Goal: Task Accomplishment & Management: Use online tool/utility

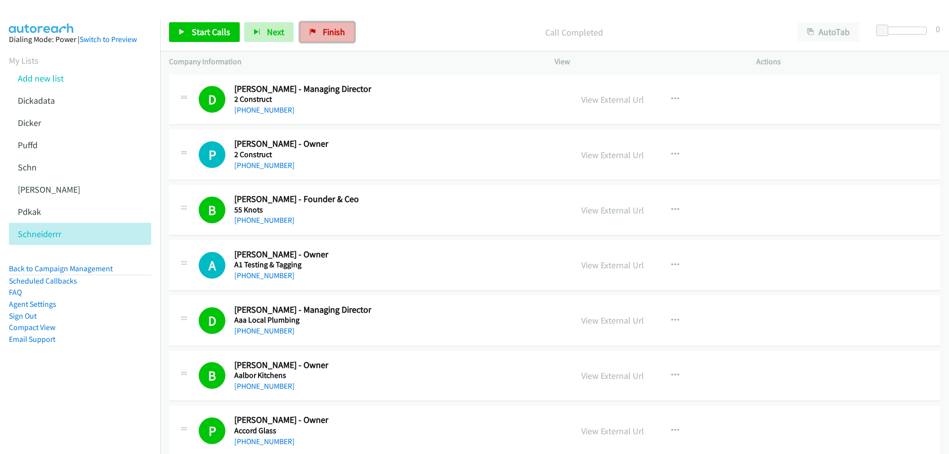
click at [338, 32] on span "Finish" at bounding box center [334, 31] width 22 height 11
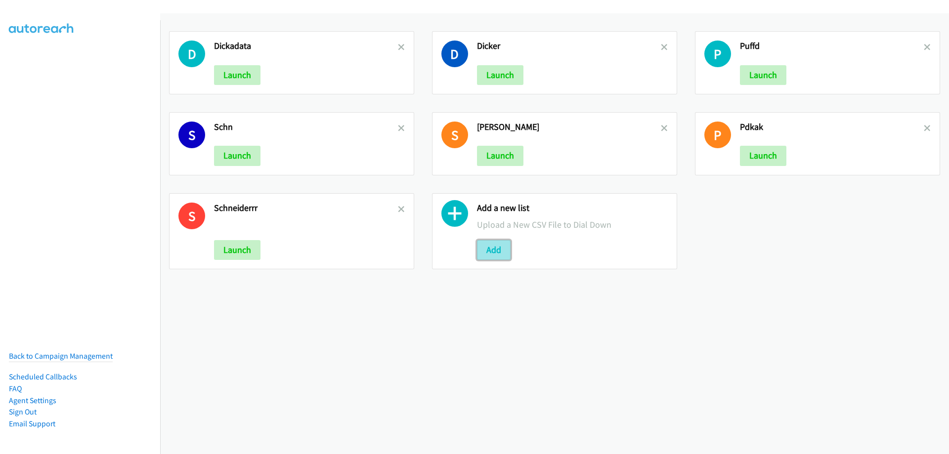
click at [488, 252] on button "Add" at bounding box center [494, 250] width 34 height 20
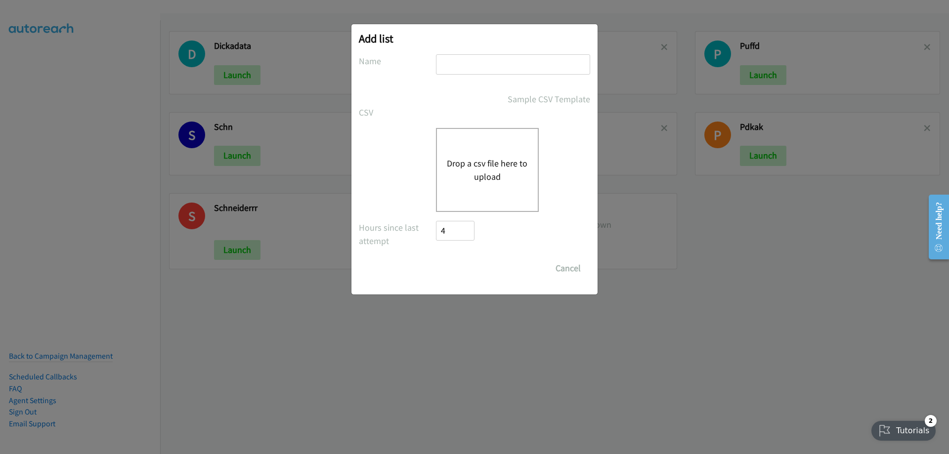
click at [485, 164] on button "Drop a csv file here to upload" at bounding box center [487, 170] width 81 height 27
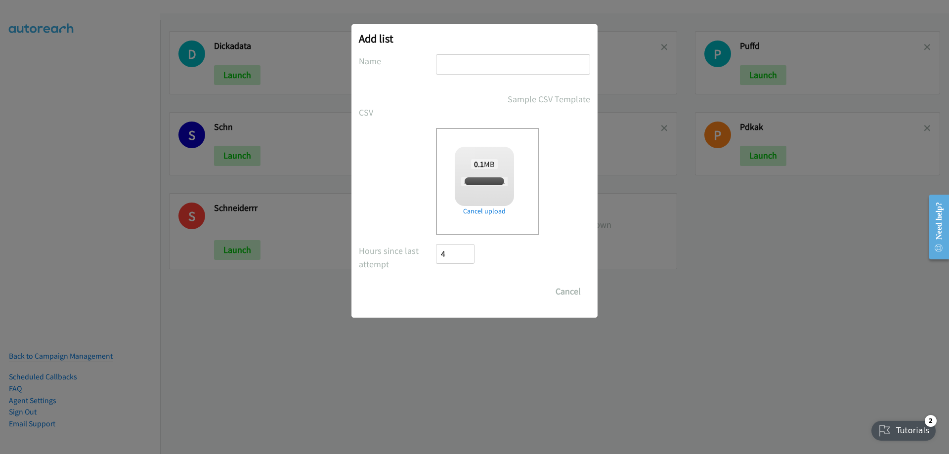
checkbox input "true"
click at [470, 61] on input "text" at bounding box center [513, 64] width 154 height 20
type input "SE"
click at [465, 295] on input "Save List" at bounding box center [462, 292] width 52 height 20
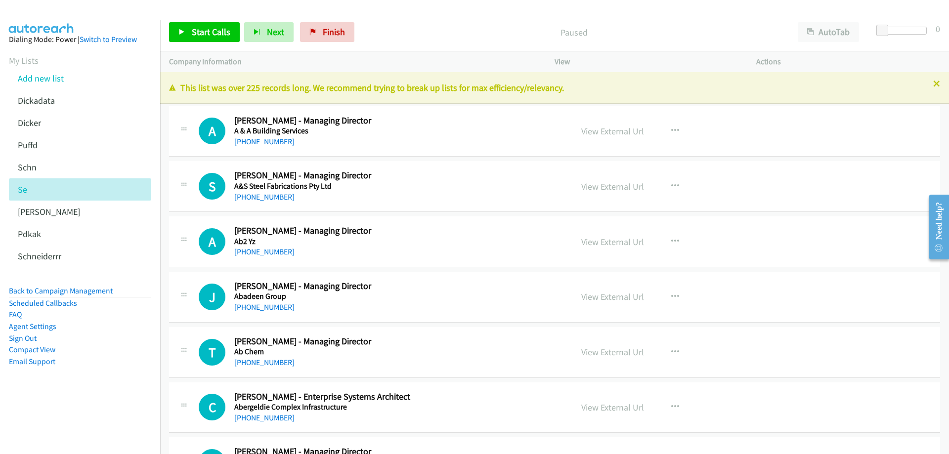
drag, startPoint x: 928, startPoint y: 85, endPoint x: 906, endPoint y: 84, distance: 21.3
click at [934, 85] on icon at bounding box center [937, 84] width 7 height 7
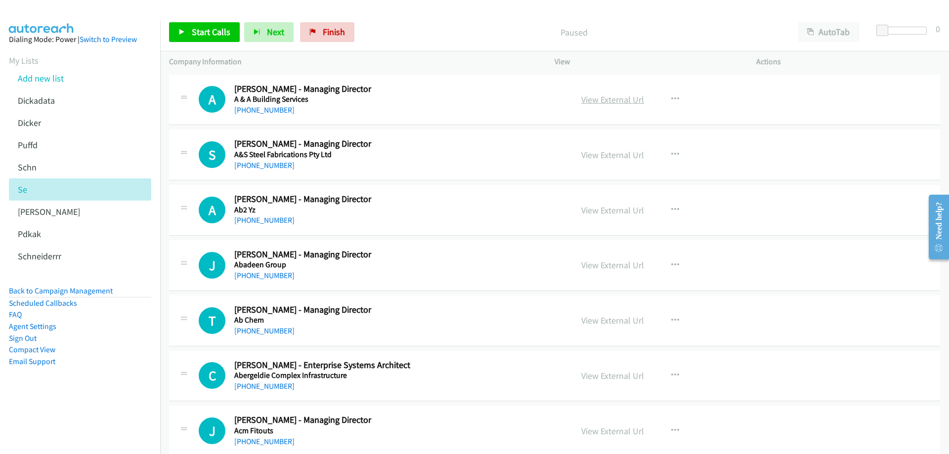
click at [621, 101] on link "View External Url" at bounding box center [613, 99] width 63 height 11
click at [595, 156] on link "View External Url" at bounding box center [613, 154] width 63 height 11
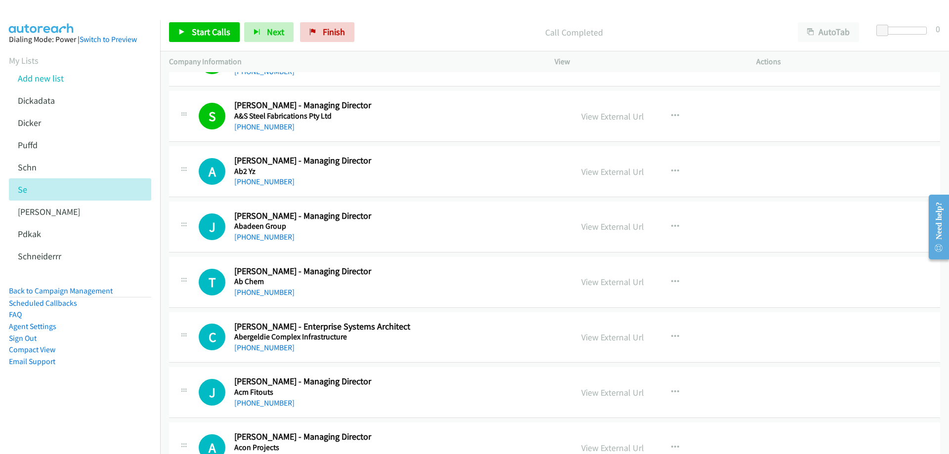
scroll to position [49, 0]
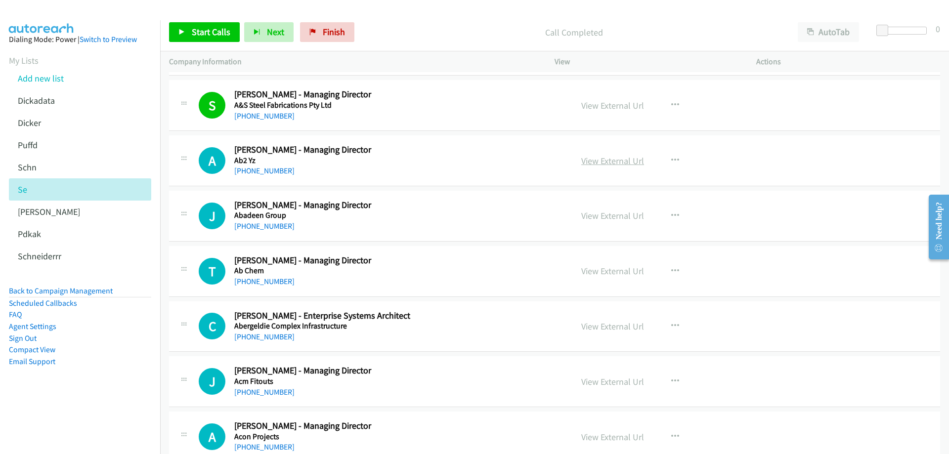
click at [627, 158] on link "View External Url" at bounding box center [613, 160] width 63 height 11
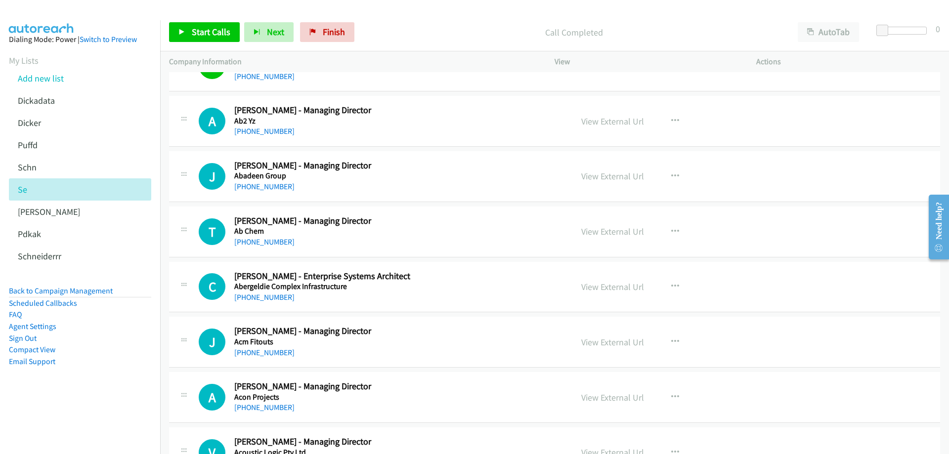
scroll to position [99, 0]
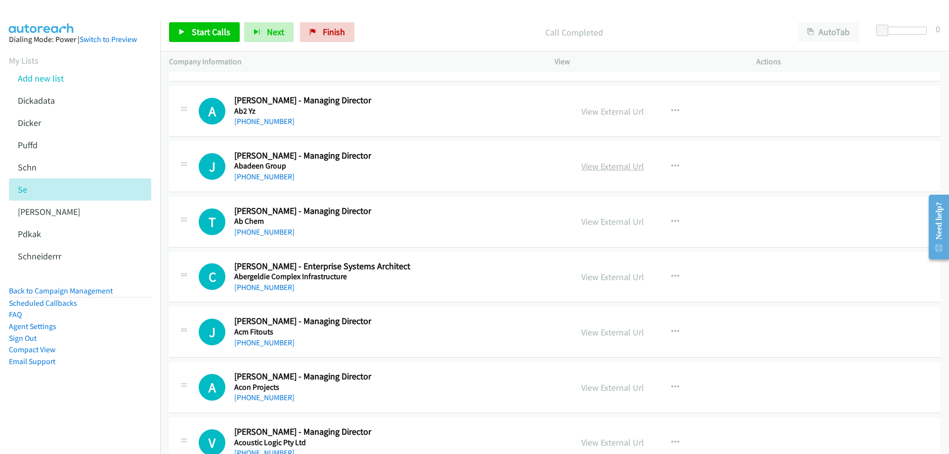
click at [628, 169] on link "View External Url" at bounding box center [613, 166] width 63 height 11
click at [268, 177] on link "+61 434 432 586" at bounding box center [264, 176] width 60 height 9
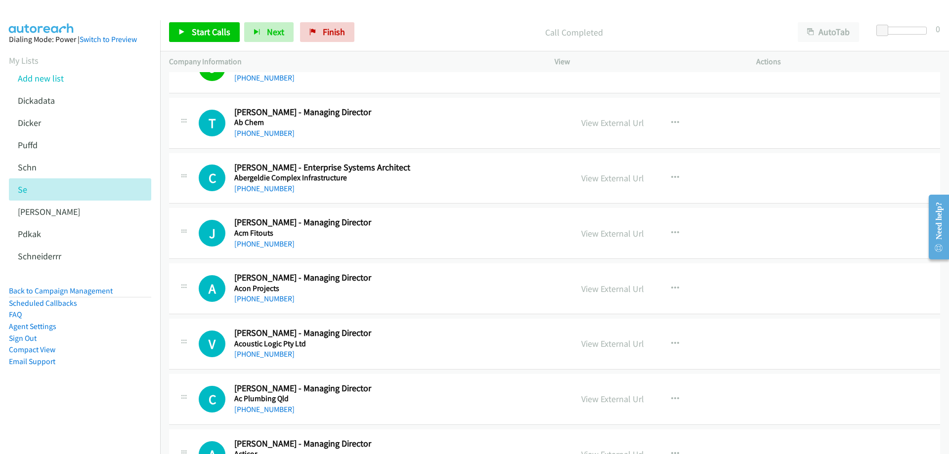
scroll to position [247, 0]
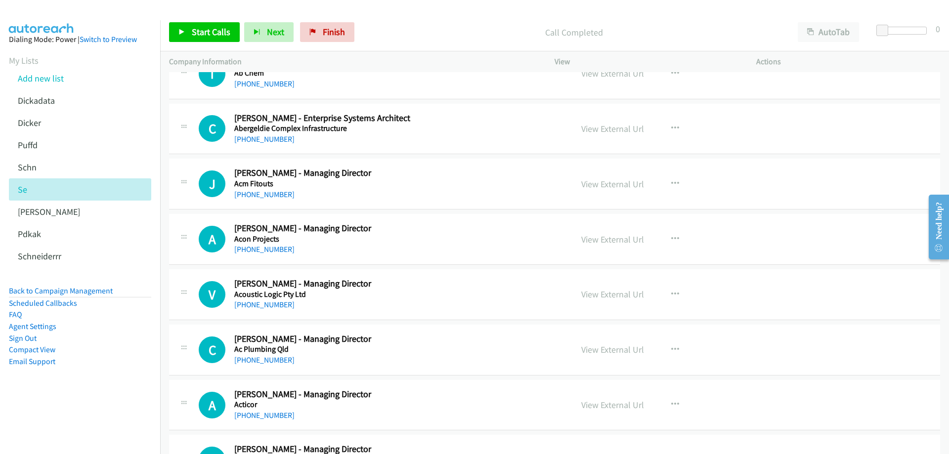
click at [272, 144] on div "+61 424 178 433" at bounding box center [397, 140] width 326 height 12
click at [268, 140] on link "+61 424 178 433" at bounding box center [264, 139] width 60 height 9
click at [595, 129] on link "View External Url" at bounding box center [613, 128] width 63 height 11
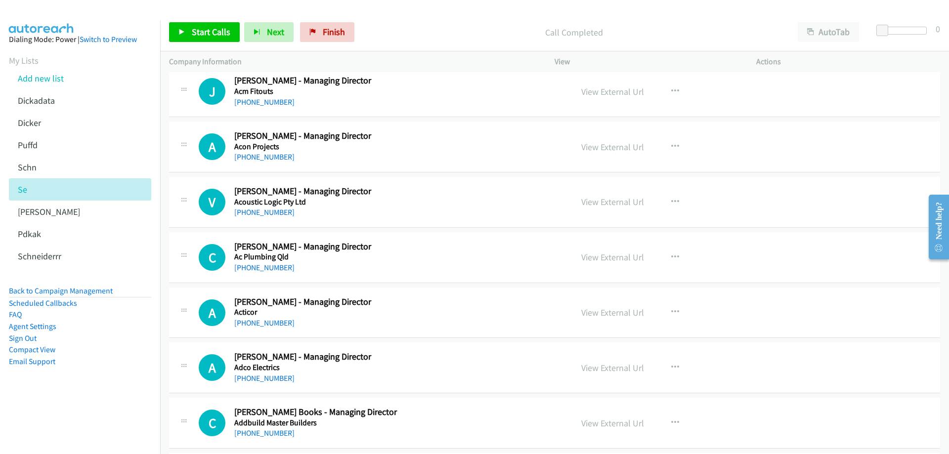
scroll to position [346, 0]
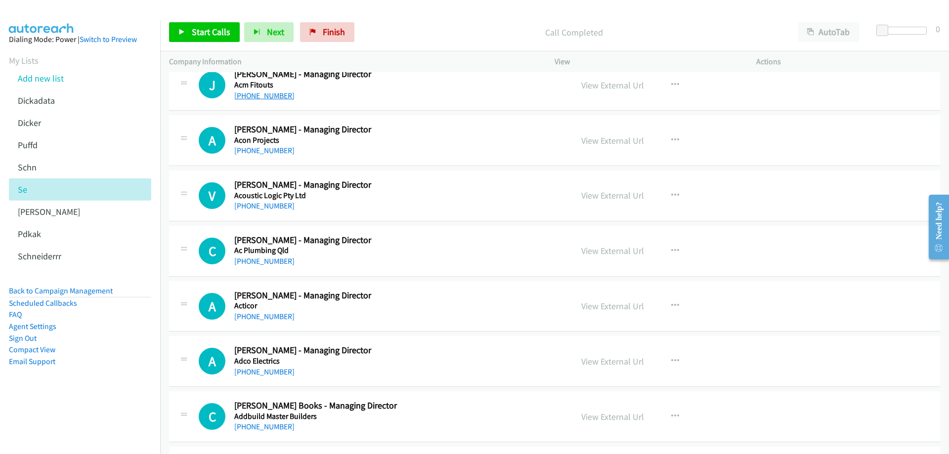
click at [262, 98] on link "+61 418 325 419" at bounding box center [264, 95] width 60 height 9
click at [616, 88] on link "View External Url" at bounding box center [613, 85] width 63 height 11
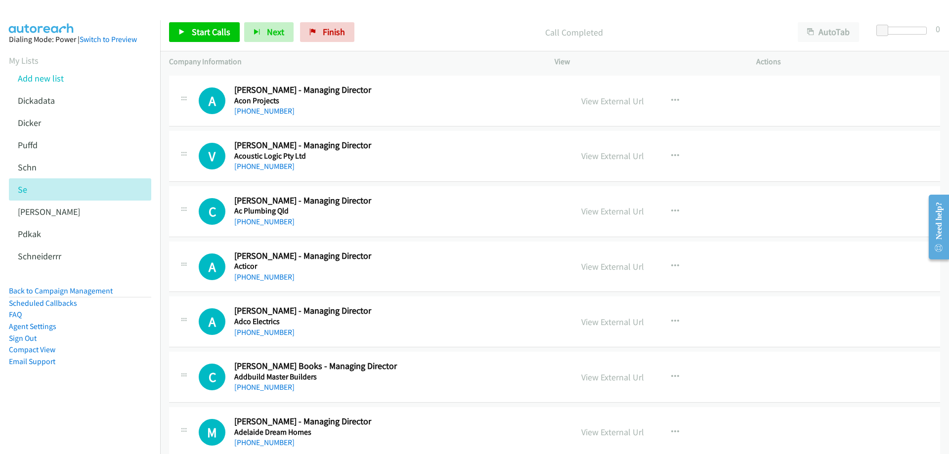
scroll to position [396, 0]
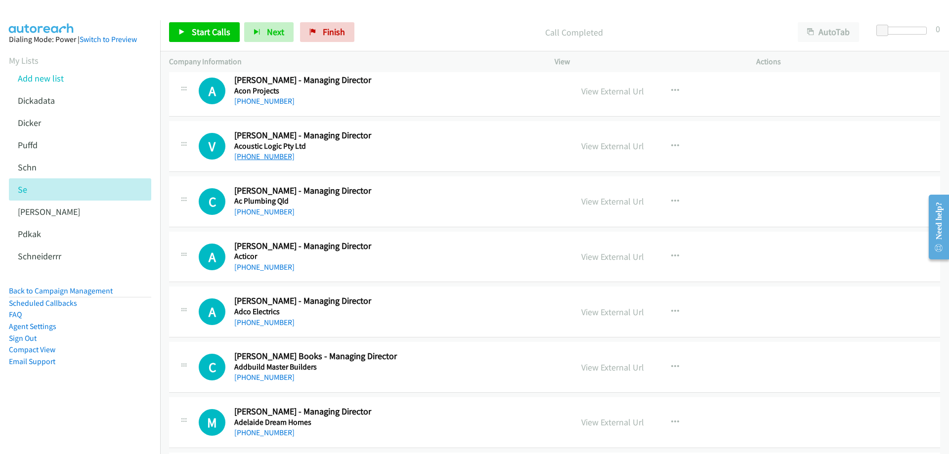
click at [267, 157] on link "+61 418 413 930" at bounding box center [264, 156] width 60 height 9
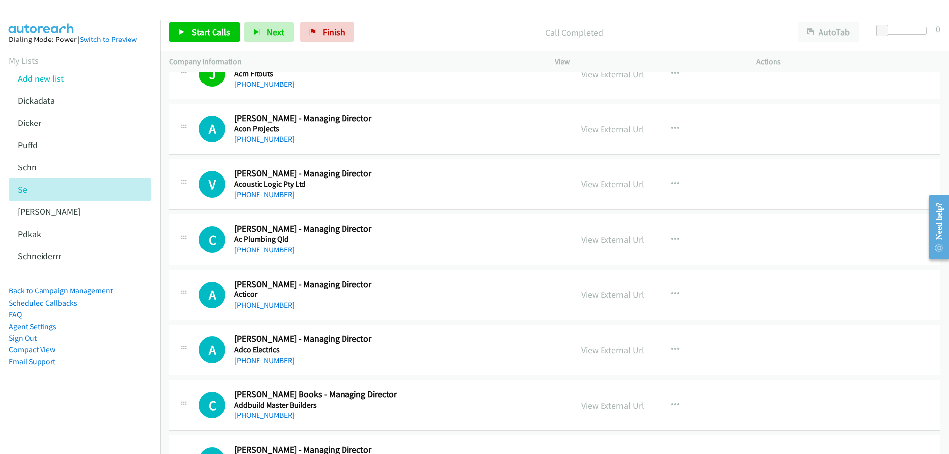
scroll to position [346, 0]
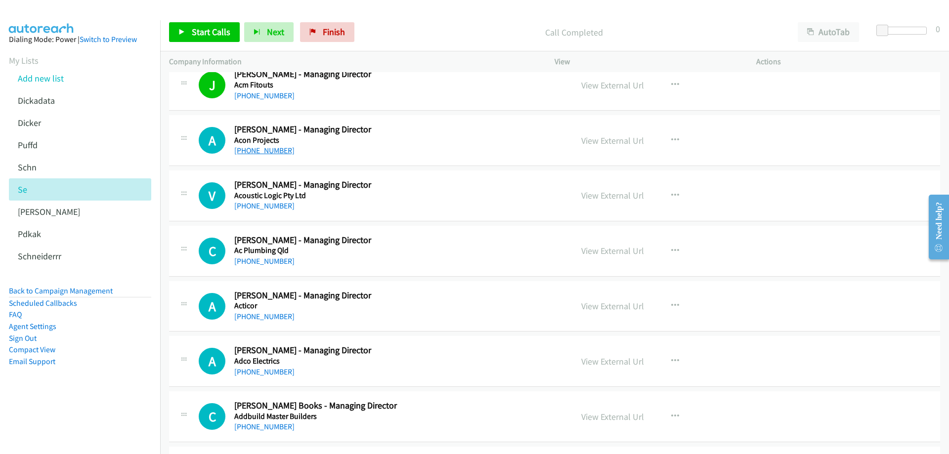
click at [269, 149] on link "+61 438 111 944" at bounding box center [264, 150] width 60 height 9
click at [604, 144] on link "View External Url" at bounding box center [613, 140] width 63 height 11
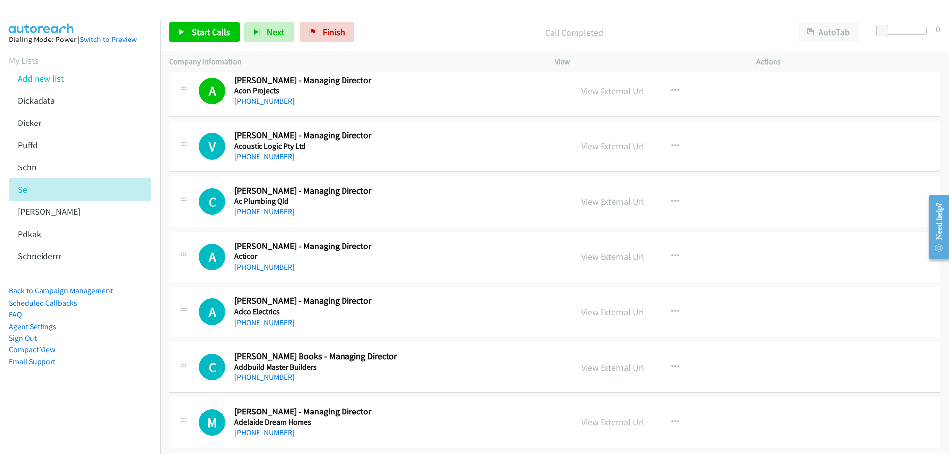
click at [261, 158] on link "+61 418 413 930" at bounding box center [264, 156] width 60 height 9
click at [607, 147] on link "View External Url" at bounding box center [613, 145] width 63 height 11
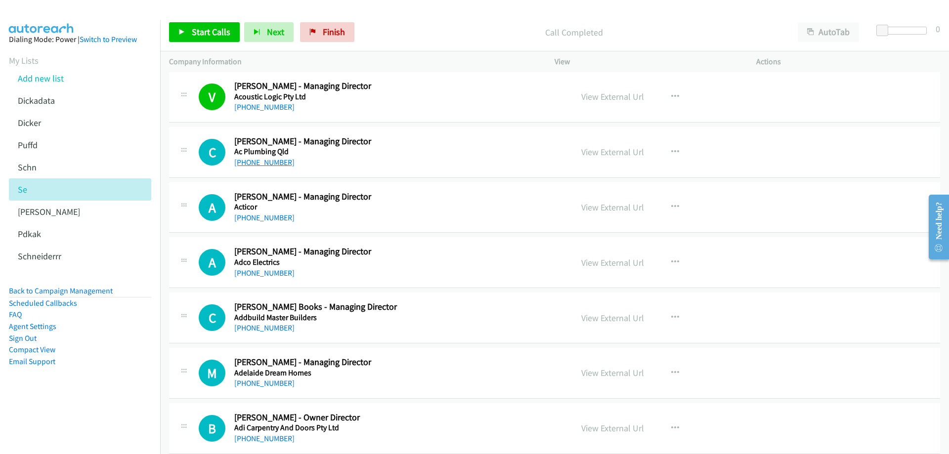
click at [264, 163] on link "+61 415 150 824" at bounding box center [264, 162] width 60 height 9
click at [612, 151] on link "View External Url" at bounding box center [613, 151] width 63 height 11
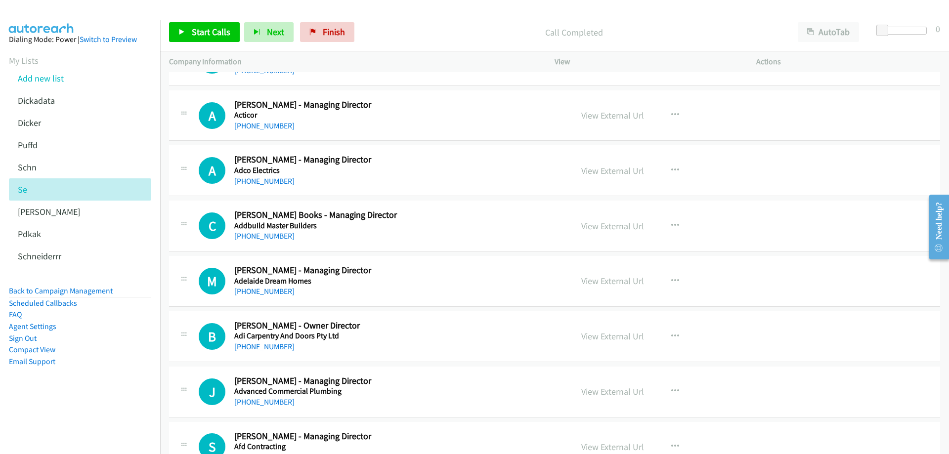
scroll to position [544, 0]
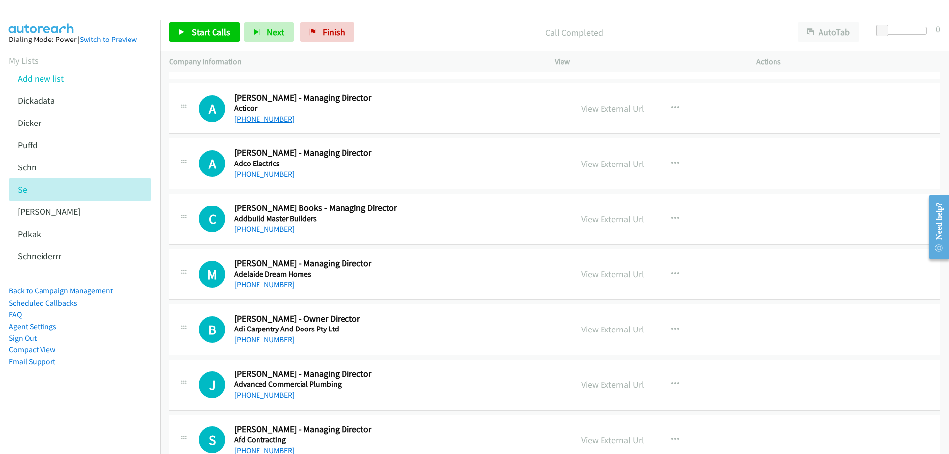
click at [261, 121] on link "+61 431 706 192" at bounding box center [264, 118] width 60 height 9
click at [623, 107] on link "View External Url" at bounding box center [613, 108] width 63 height 11
click at [316, 170] on div "+61 8 9459 9600" at bounding box center [397, 175] width 326 height 12
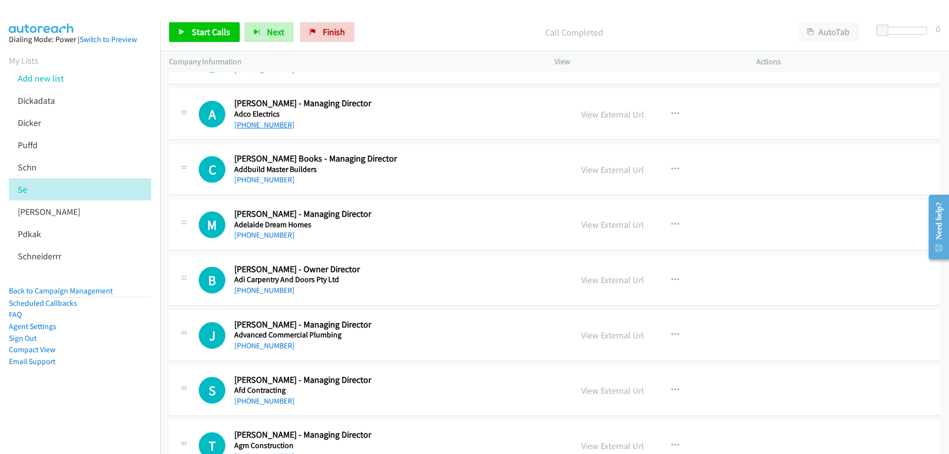
click at [267, 125] on link "+61 8 9459 9600" at bounding box center [264, 124] width 60 height 9
click at [607, 113] on link "View External Url" at bounding box center [613, 114] width 63 height 11
click at [257, 179] on link "+61 412 008 595" at bounding box center [264, 179] width 60 height 9
click at [599, 172] on link "View External Url" at bounding box center [613, 169] width 63 height 11
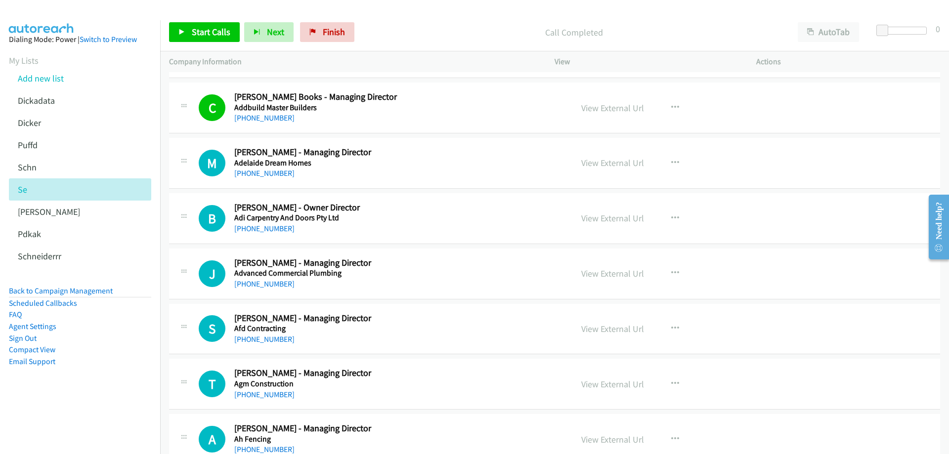
scroll to position [692, 0]
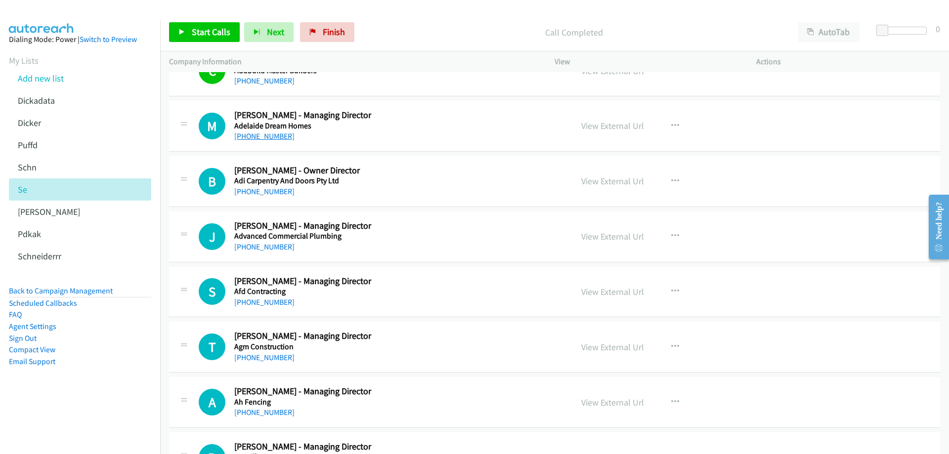
click at [264, 134] on link "+61 416 047 841" at bounding box center [264, 136] width 60 height 9
click at [599, 127] on link "View External Url" at bounding box center [613, 125] width 63 height 11
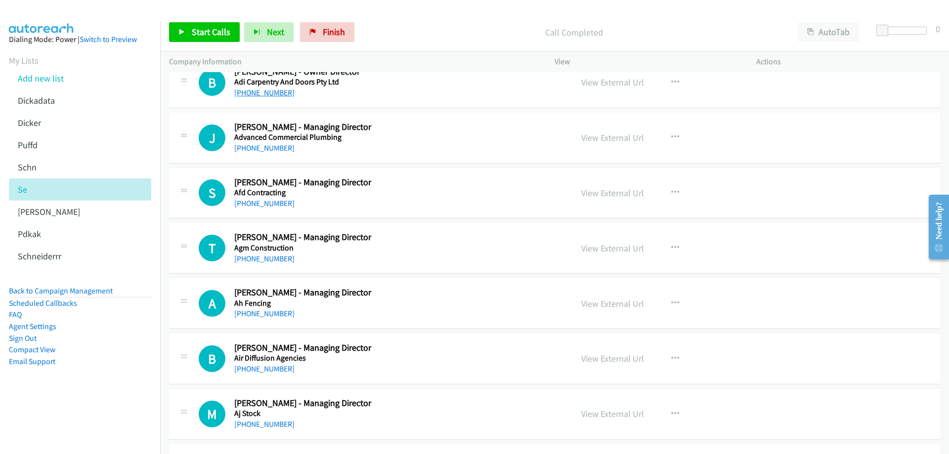
click at [270, 94] on link "+61 414 291 059" at bounding box center [264, 92] width 60 height 9
click at [608, 83] on link "View External Url" at bounding box center [613, 82] width 63 height 11
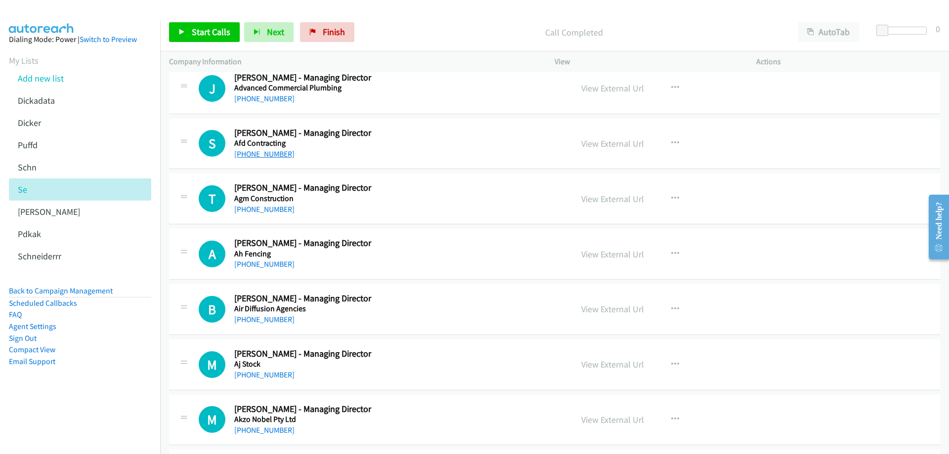
click at [269, 150] on link "+61 439 777 110" at bounding box center [264, 153] width 60 height 9
click at [601, 143] on link "View External Url" at bounding box center [613, 143] width 63 height 11
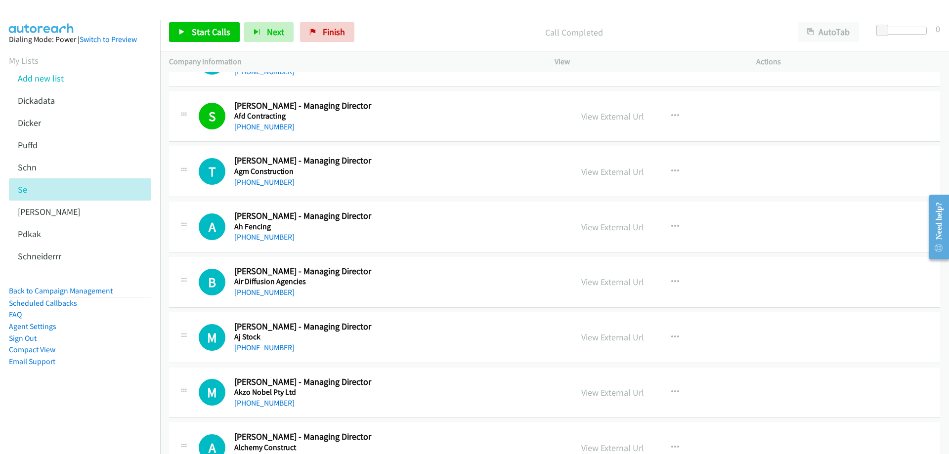
scroll to position [890, 0]
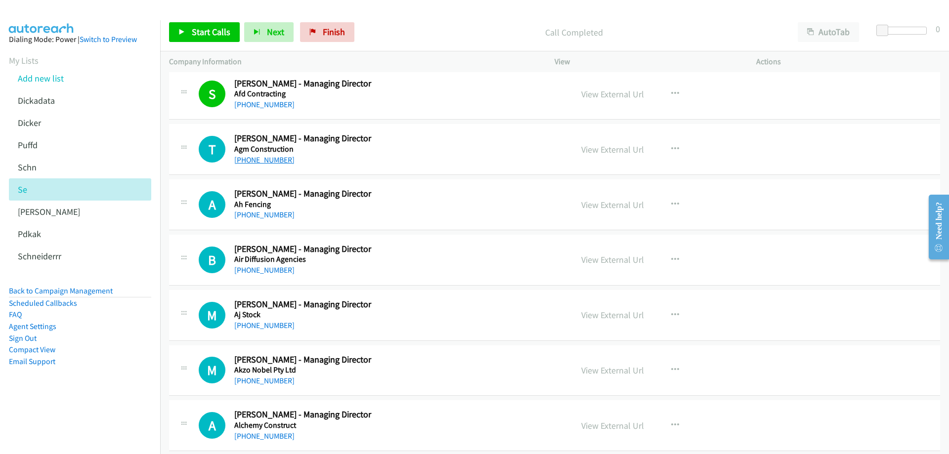
click at [268, 160] on link "+61 408 773 879" at bounding box center [264, 159] width 60 height 9
click at [600, 151] on link "View External Url" at bounding box center [613, 149] width 63 height 11
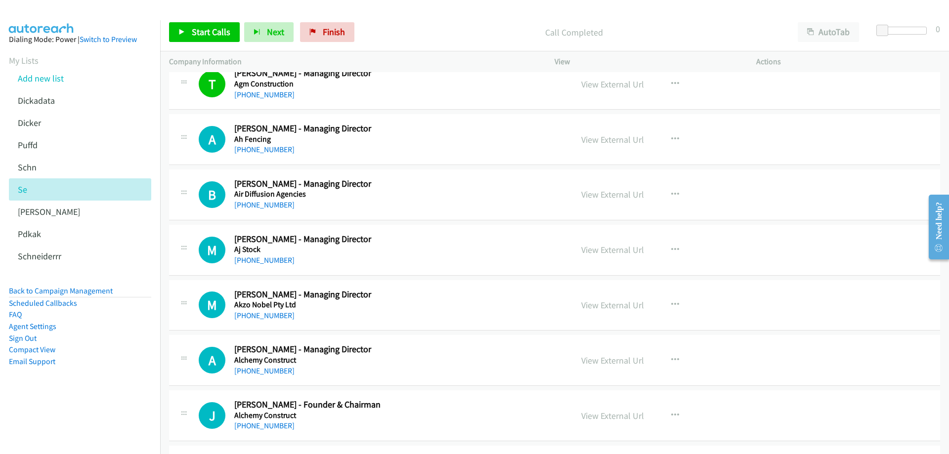
scroll to position [989, 0]
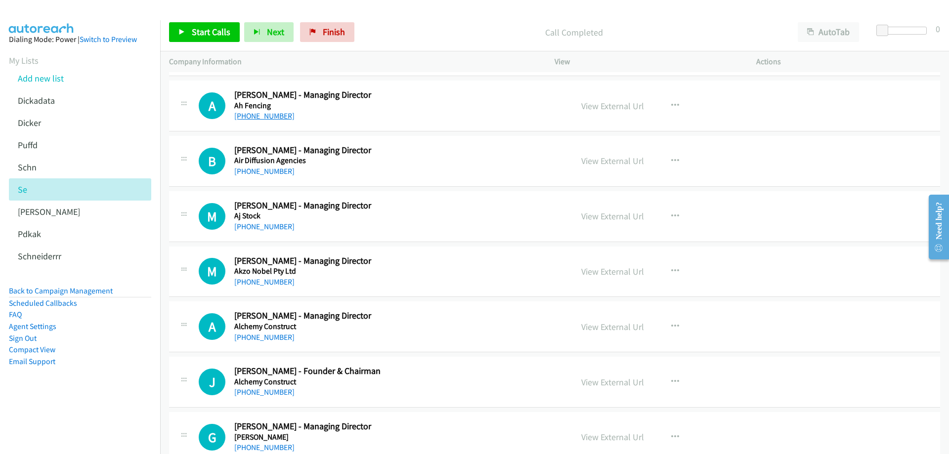
click at [268, 116] on link "+61 431 737 849" at bounding box center [264, 115] width 60 height 9
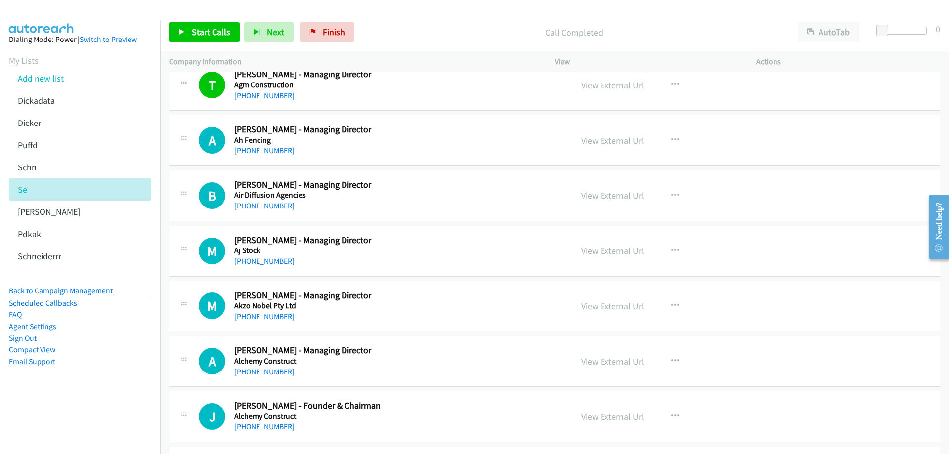
scroll to position [940, 0]
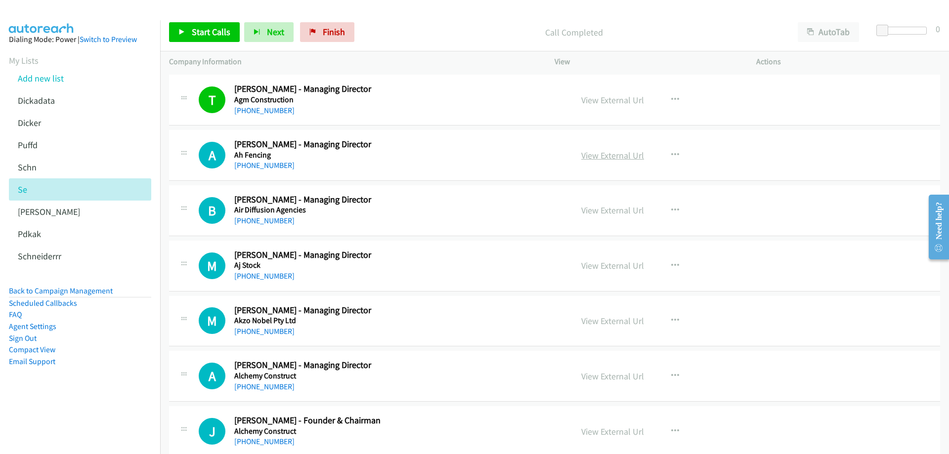
click at [617, 155] on link "View External Url" at bounding box center [613, 155] width 63 height 11
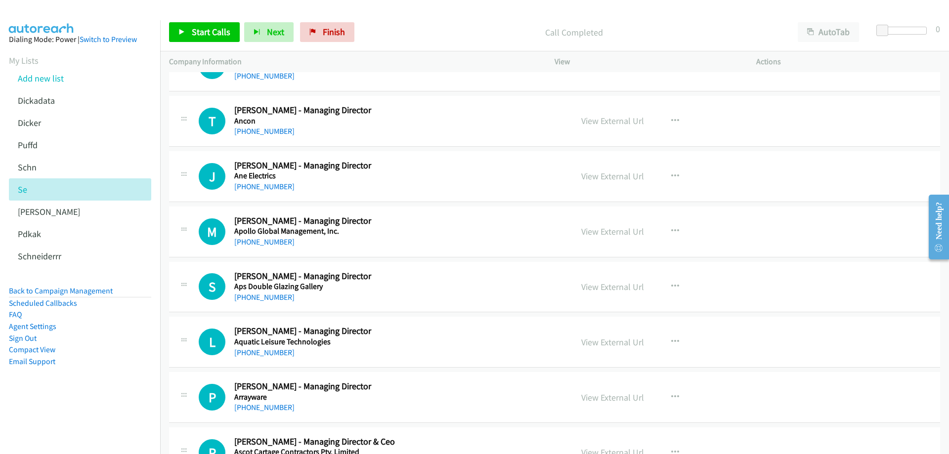
scroll to position [1582, 0]
click at [265, 189] on link "+61 407 924 752" at bounding box center [264, 185] width 60 height 9
click at [624, 174] on link "View External Url" at bounding box center [613, 175] width 63 height 11
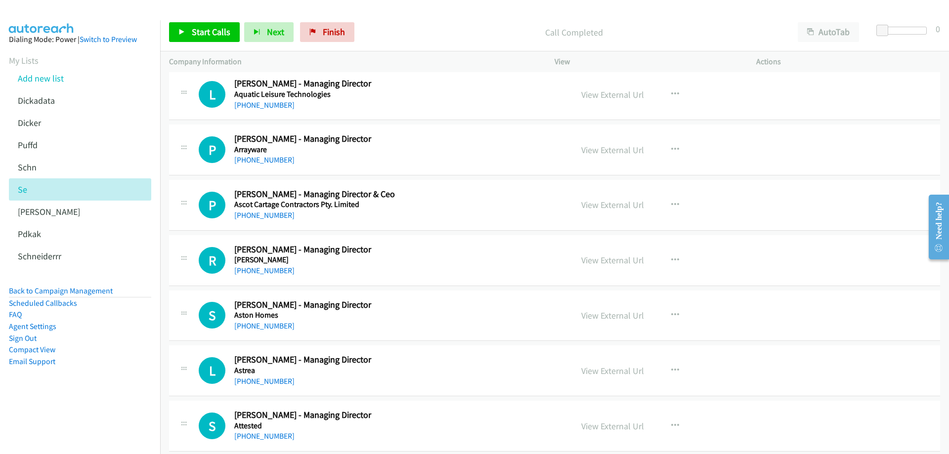
scroll to position [1879, 0]
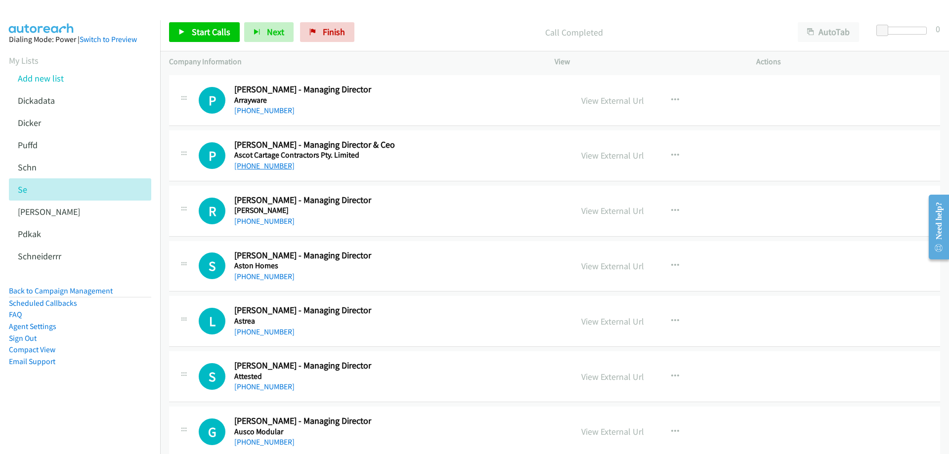
click at [266, 167] on link "+61 409 365 977" at bounding box center [264, 165] width 60 height 9
click at [608, 159] on link "View External Url" at bounding box center [613, 155] width 63 height 11
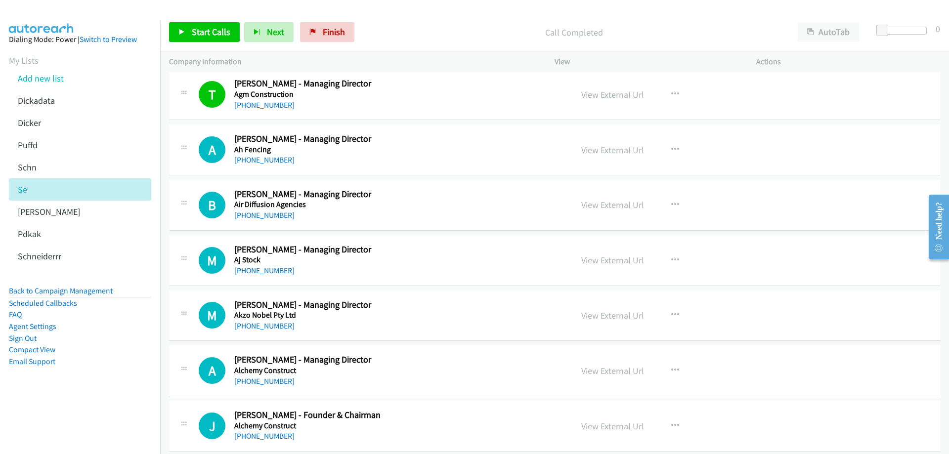
scroll to position [989, 0]
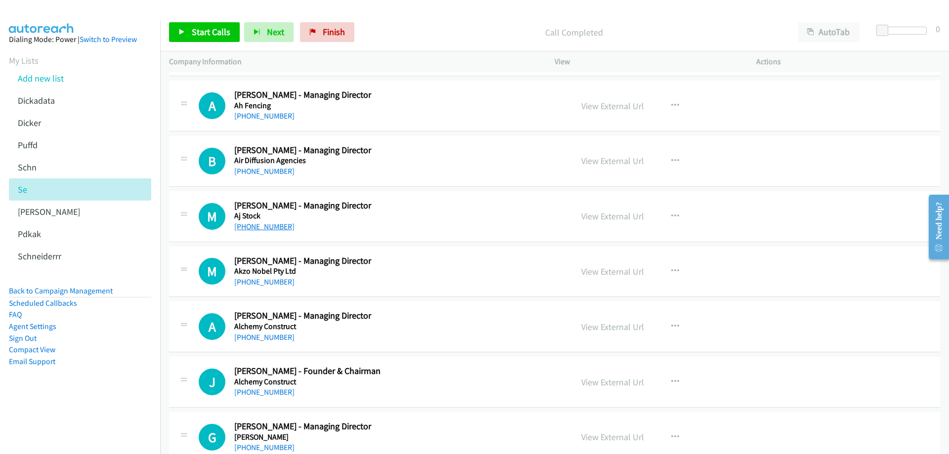
click at [268, 227] on link "+61 439 900 884" at bounding box center [264, 226] width 60 height 9
click at [594, 215] on link "View External Url" at bounding box center [613, 216] width 63 height 11
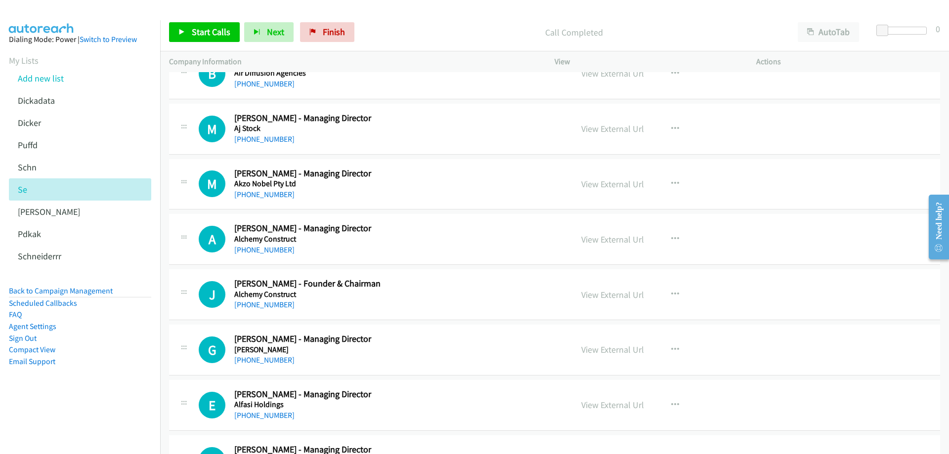
scroll to position [1088, 0]
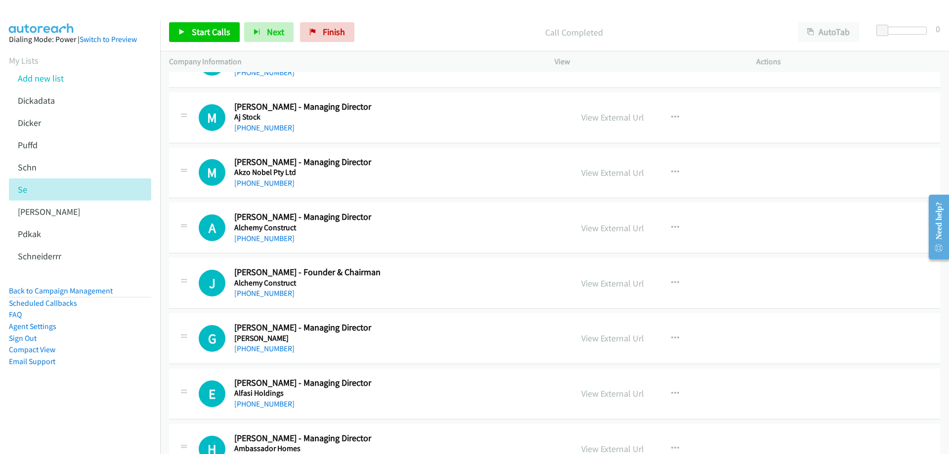
drag, startPoint x: 269, startPoint y: 180, endPoint x: 544, endPoint y: 188, distance: 275.1
drag, startPoint x: 268, startPoint y: 185, endPoint x: 530, endPoint y: 182, distance: 262.1
click at [608, 171] on link "View External Url" at bounding box center [613, 172] width 63 height 11
click at [258, 184] on link "+61 3 9313 4513" at bounding box center [264, 183] width 60 height 9
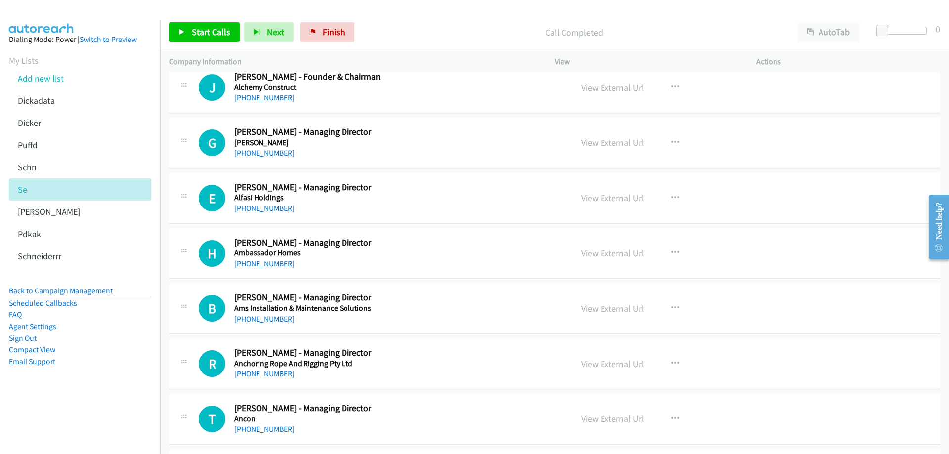
scroll to position [1286, 0]
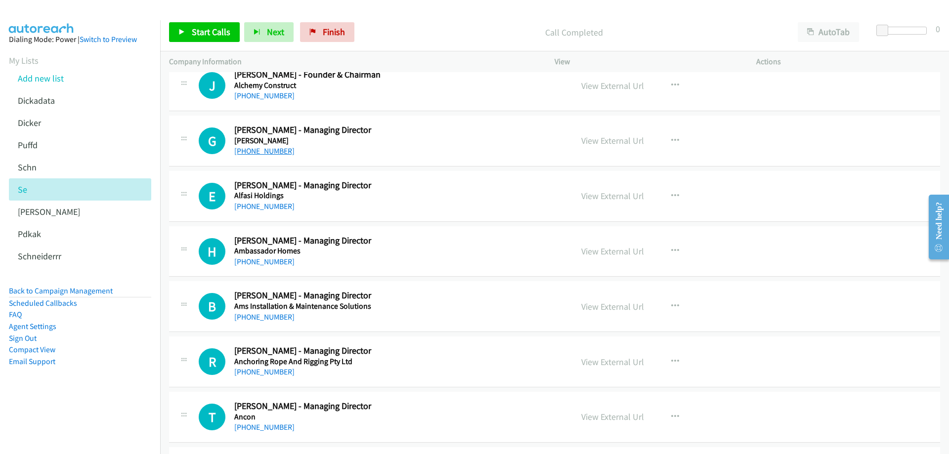
click at [259, 152] on link "+61 407 391 552" at bounding box center [264, 150] width 60 height 9
drag, startPoint x: 603, startPoint y: 140, endPoint x: 366, endPoint y: 142, distance: 237.4
click at [609, 141] on link "View External Url" at bounding box center [613, 140] width 63 height 11
click at [266, 155] on link "+61 407 391 552" at bounding box center [264, 150] width 60 height 9
click at [626, 142] on link "View External Url" at bounding box center [613, 140] width 63 height 11
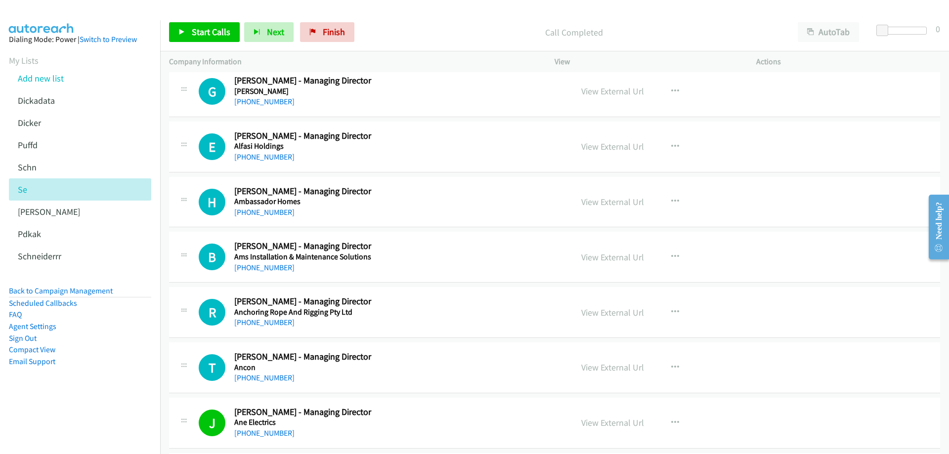
scroll to position [1385, 0]
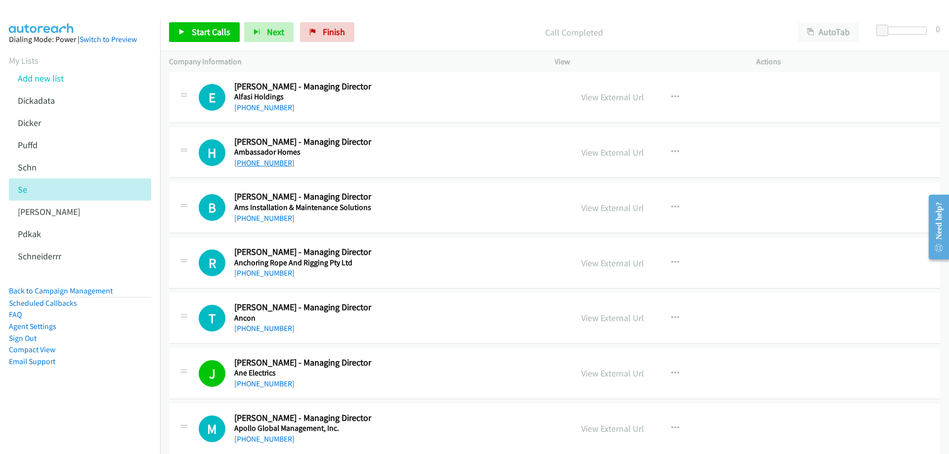
click at [254, 163] on link "+61 466 434 601" at bounding box center [264, 162] width 60 height 9
click at [610, 154] on link "View External Url" at bounding box center [613, 152] width 63 height 11
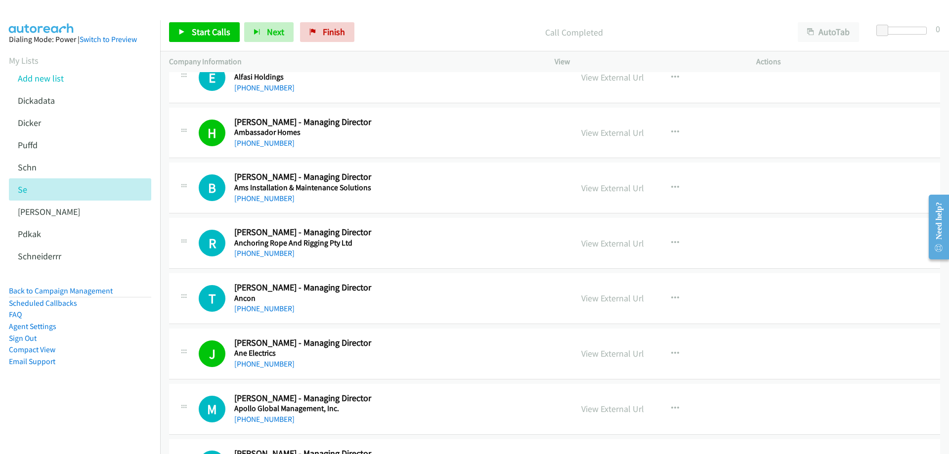
scroll to position [1434, 0]
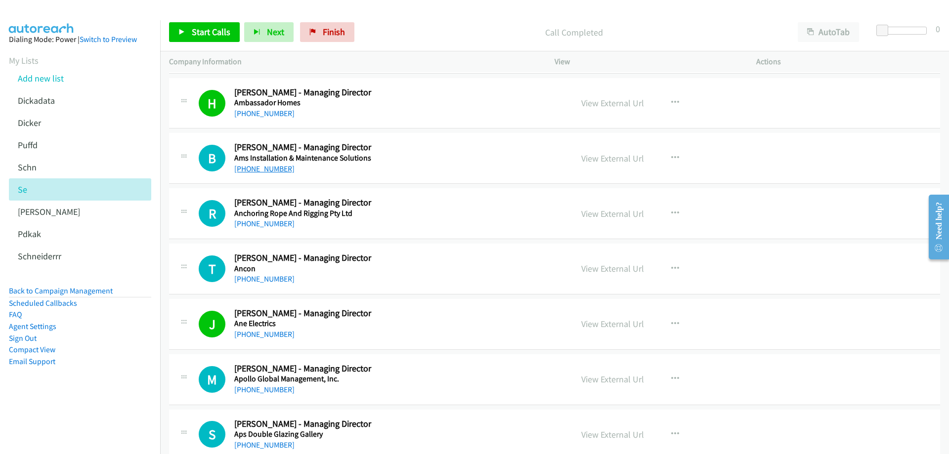
click at [266, 169] on link "+61 413 441 266" at bounding box center [264, 168] width 60 height 9
click at [593, 159] on link "View External Url" at bounding box center [613, 158] width 63 height 11
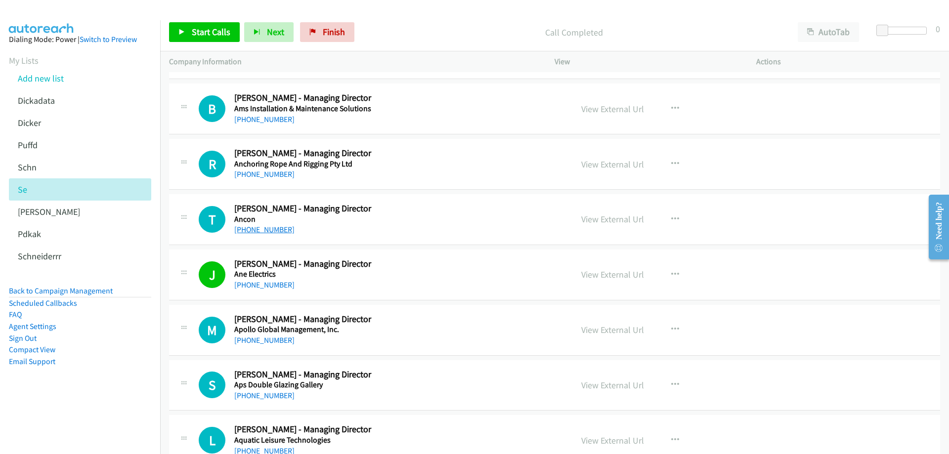
click at [265, 230] on link "+61 410 494 863" at bounding box center [264, 229] width 60 height 9
click at [616, 219] on link "View External Url" at bounding box center [613, 219] width 63 height 11
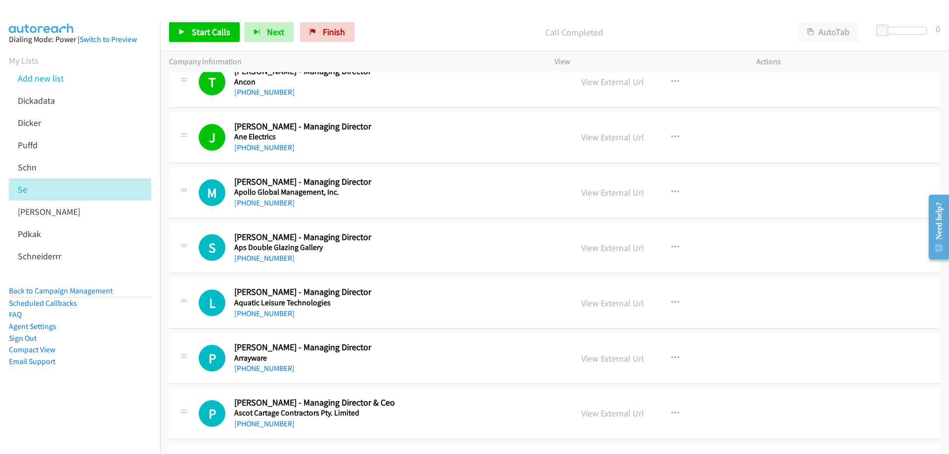
scroll to position [1632, 0]
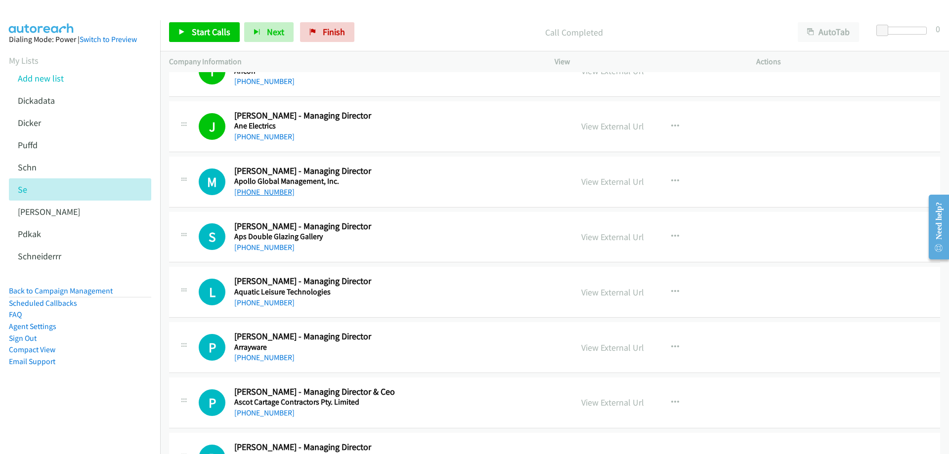
click at [266, 191] on link "+61 414 248 742" at bounding box center [264, 191] width 60 height 9
click at [624, 182] on link "View External Url" at bounding box center [613, 181] width 63 height 11
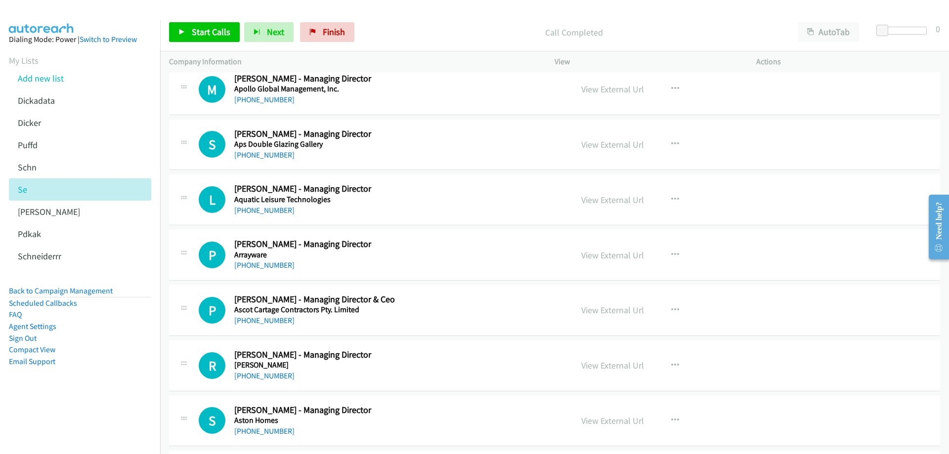
scroll to position [1731, 0]
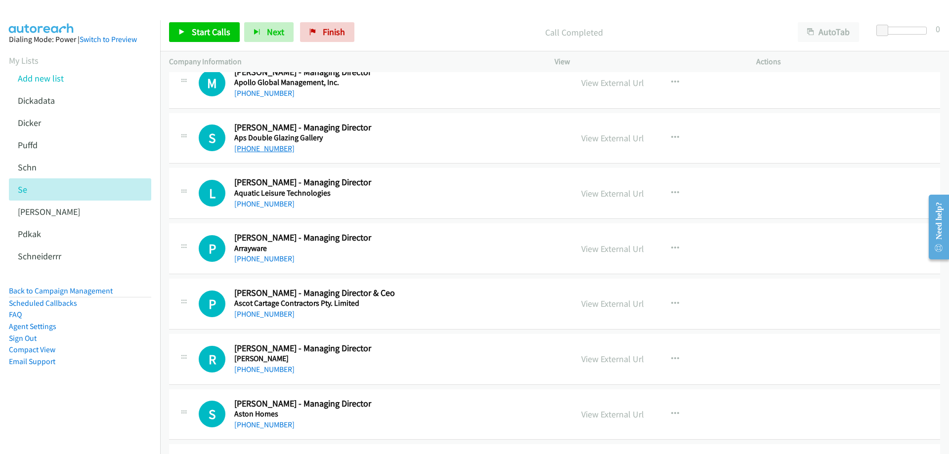
click at [264, 148] on link "+61 432 471 981" at bounding box center [264, 148] width 60 height 9
click at [622, 139] on link "View External Url" at bounding box center [613, 138] width 63 height 11
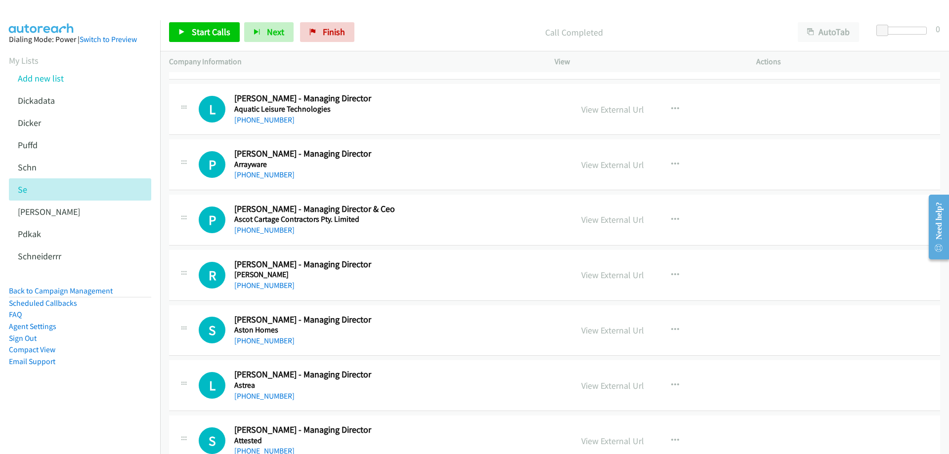
scroll to position [1830, 0]
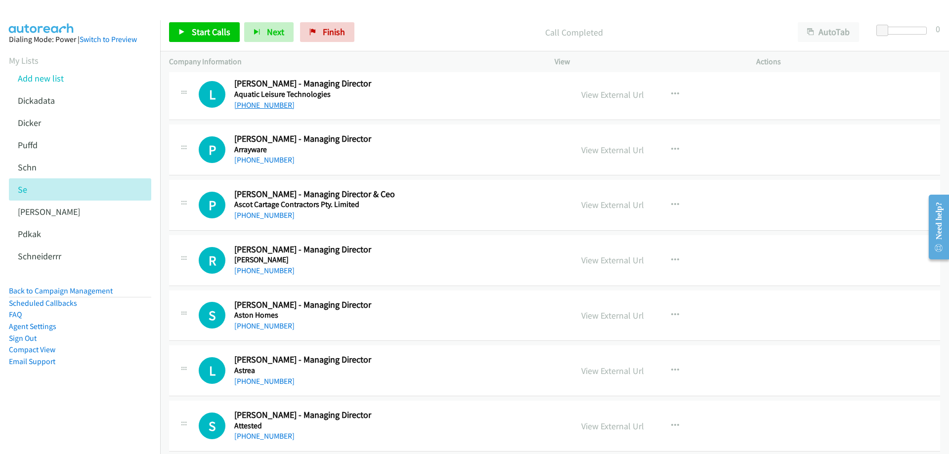
click at [271, 105] on link "+61 412 987 567" at bounding box center [264, 104] width 60 height 9
click at [273, 162] on link "+61 3 8740 3149" at bounding box center [264, 159] width 60 height 9
click at [592, 151] on link "View External Url" at bounding box center [613, 149] width 63 height 11
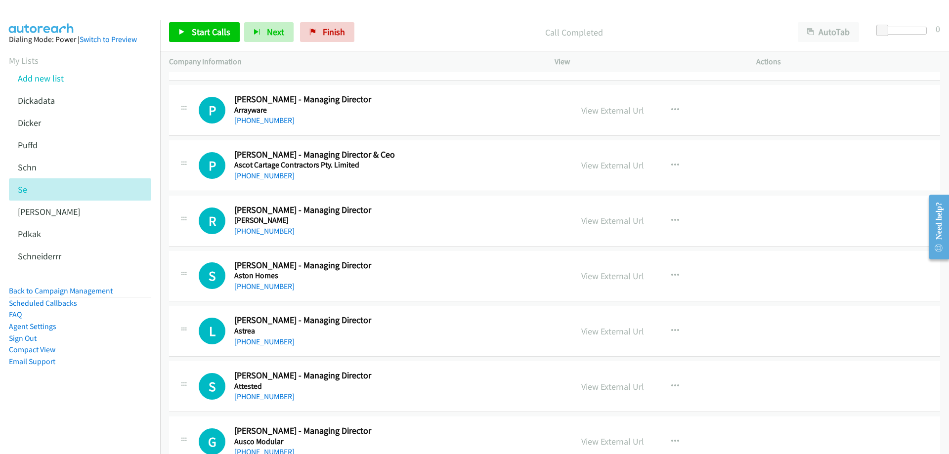
scroll to position [1879, 0]
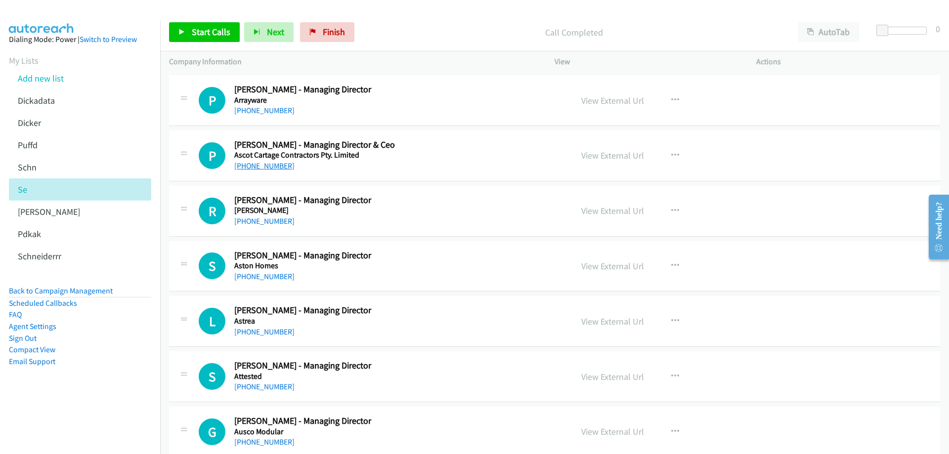
click at [246, 165] on link "+61 409 365 977" at bounding box center [264, 165] width 60 height 9
click at [604, 155] on link "View External Url" at bounding box center [613, 155] width 63 height 11
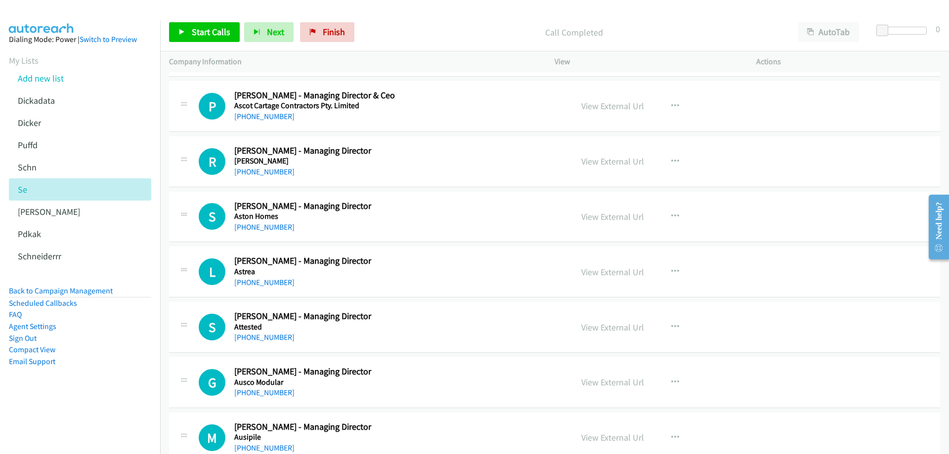
scroll to position [1978, 0]
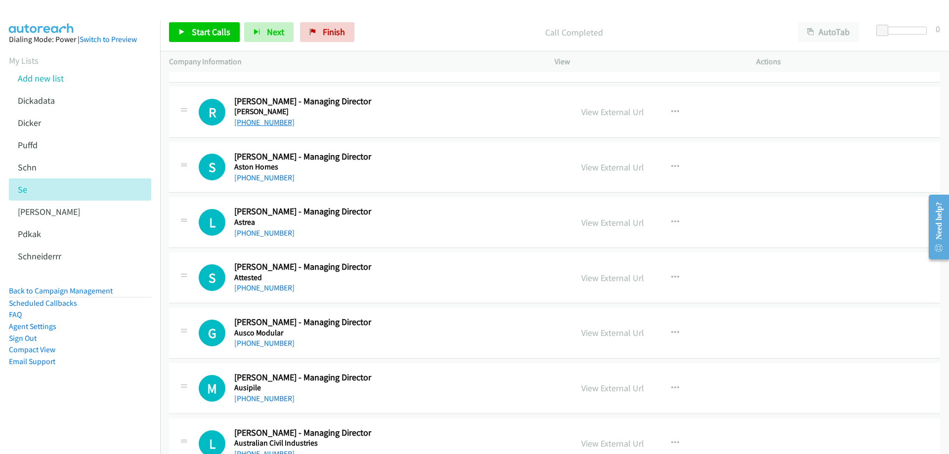
click at [250, 122] on link "+61 402 284 011" at bounding box center [264, 122] width 60 height 9
click at [605, 110] on link "View External Url" at bounding box center [613, 111] width 63 height 11
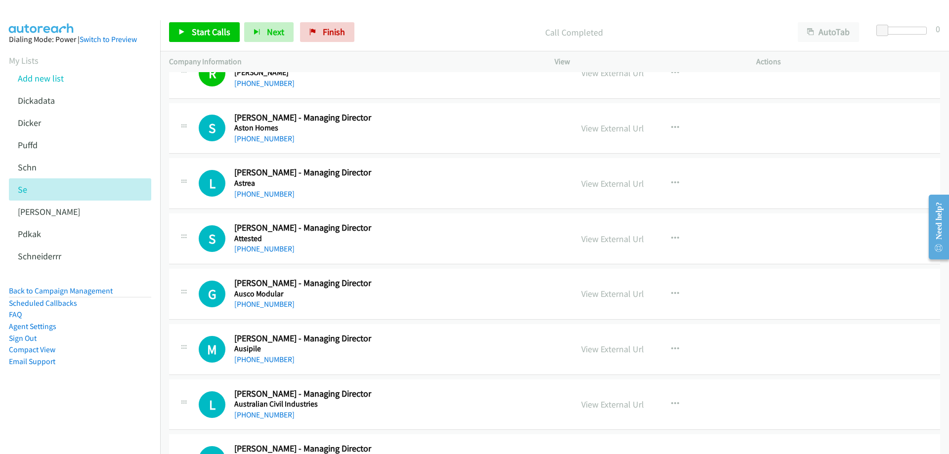
scroll to position [2028, 0]
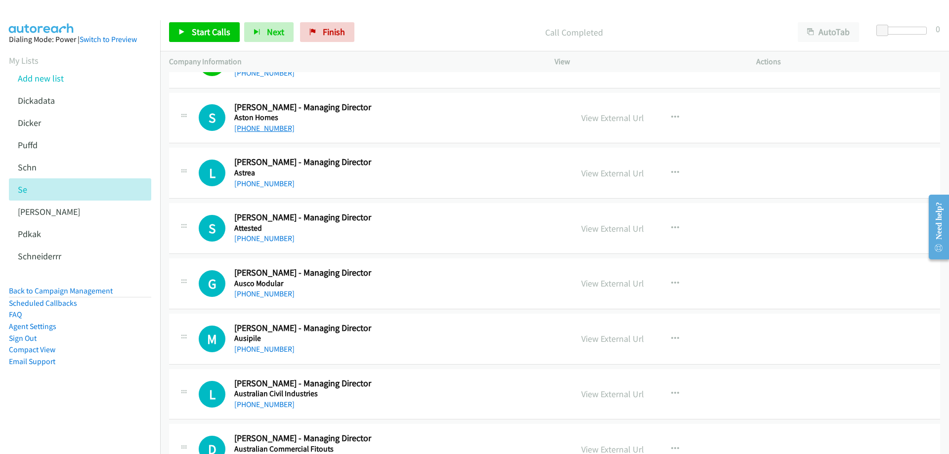
click at [256, 128] on link "+61 487 888 822" at bounding box center [264, 128] width 60 height 9
click at [597, 114] on link "View External Url" at bounding box center [613, 117] width 63 height 11
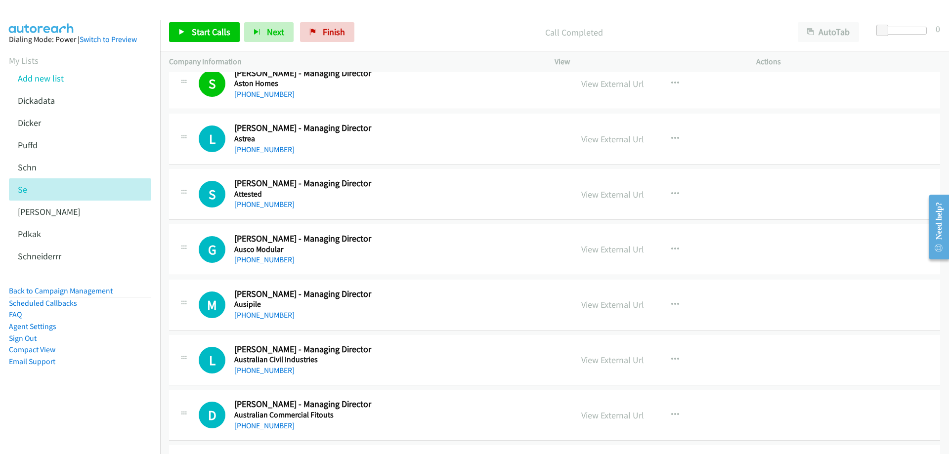
scroll to position [2077, 0]
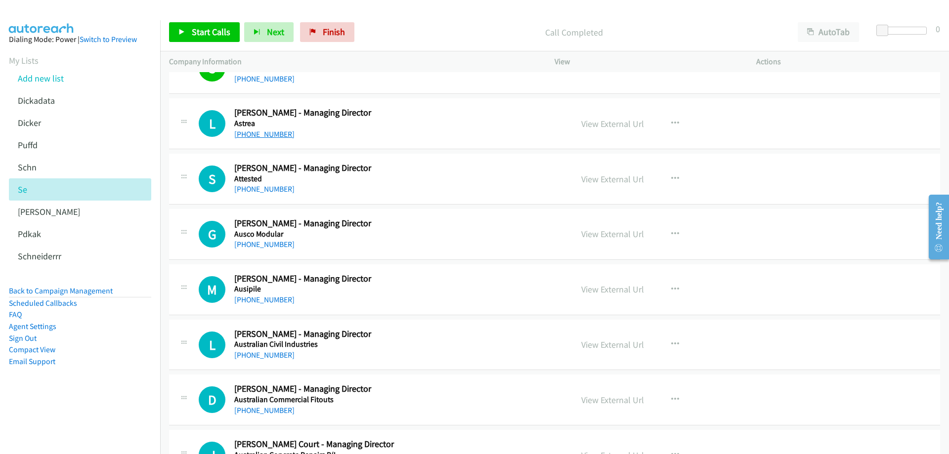
click at [266, 135] on link "+61 419 770 560" at bounding box center [264, 134] width 60 height 9
click at [601, 122] on link "View External Url" at bounding box center [613, 123] width 63 height 11
click at [271, 190] on link "+61 428 924 856" at bounding box center [264, 188] width 60 height 9
click at [605, 179] on link "View External Url" at bounding box center [613, 179] width 63 height 11
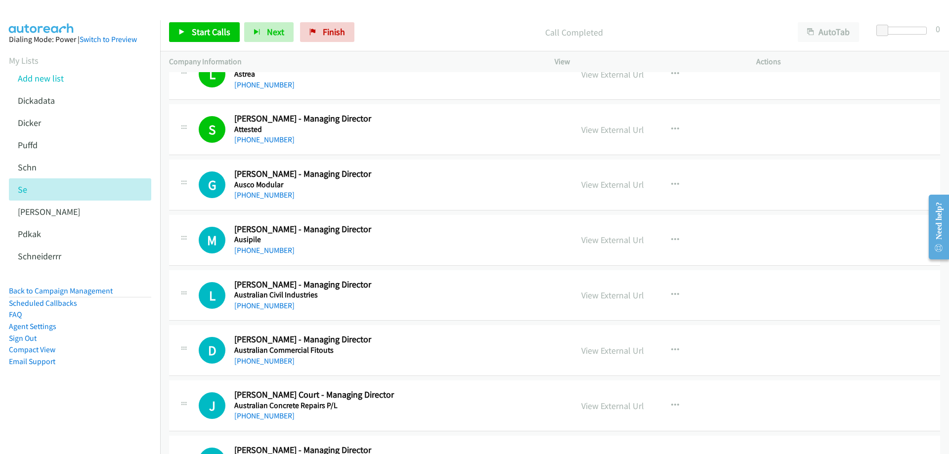
scroll to position [2176, 0]
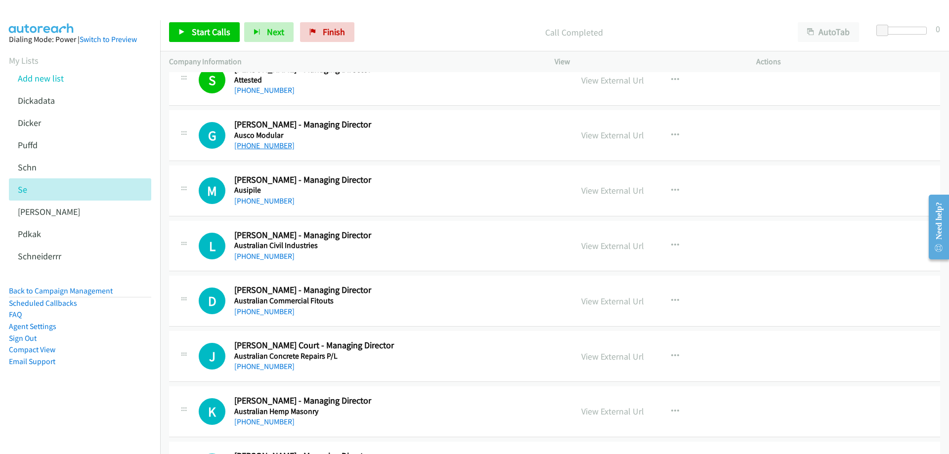
click at [259, 143] on link "+61 428 545 715" at bounding box center [264, 145] width 60 height 9
click at [606, 133] on link "View External Url" at bounding box center [613, 135] width 63 height 11
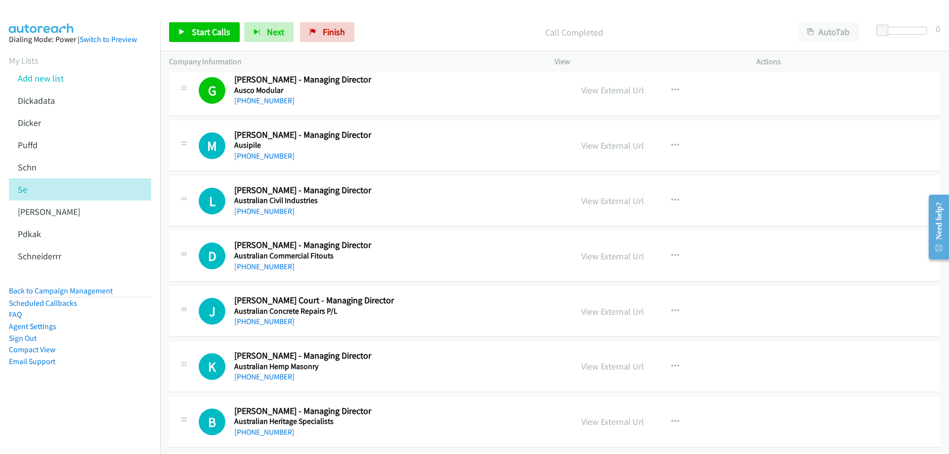
scroll to position [2225, 0]
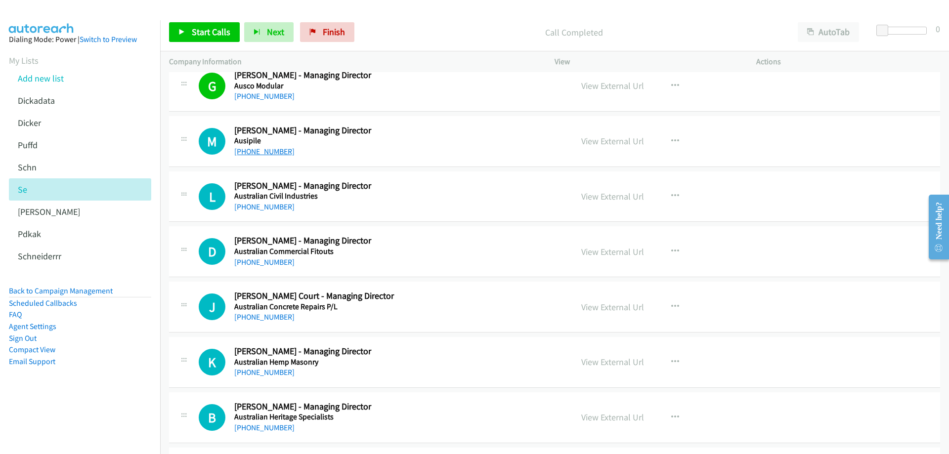
click at [278, 152] on link "+61 422 359 550" at bounding box center [264, 151] width 60 height 9
click at [605, 145] on link "View External Url" at bounding box center [613, 140] width 63 height 11
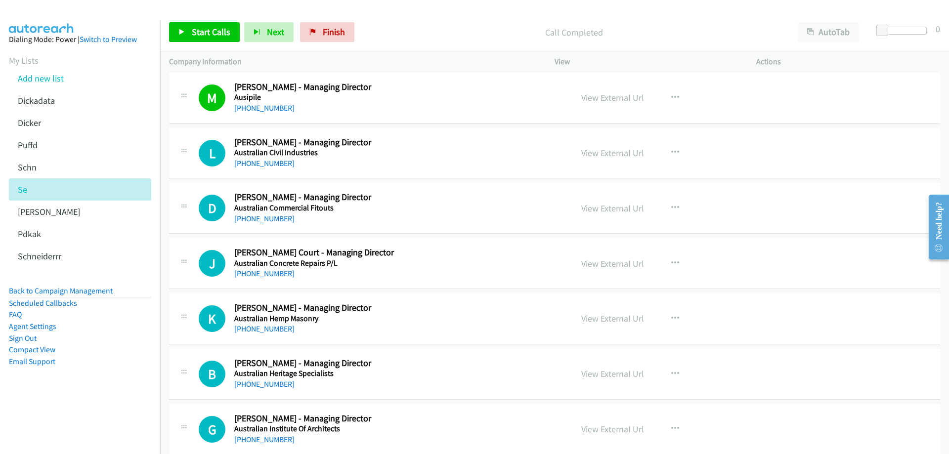
scroll to position [2275, 0]
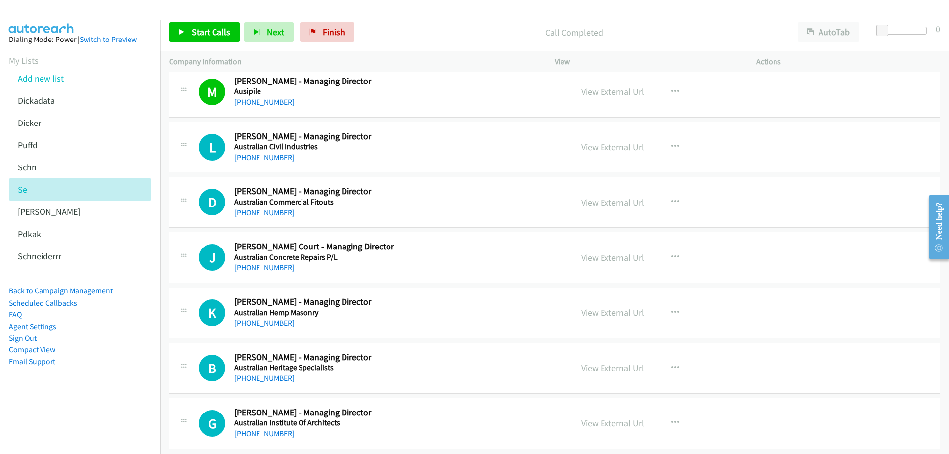
click at [260, 156] on link "+61 424 888 482" at bounding box center [264, 157] width 60 height 9
click at [597, 143] on link "View External Url" at bounding box center [613, 146] width 63 height 11
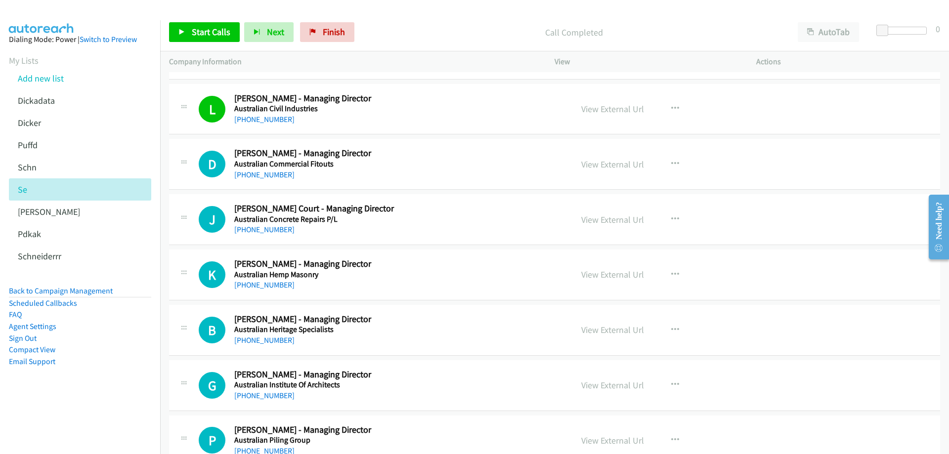
scroll to position [2324, 0]
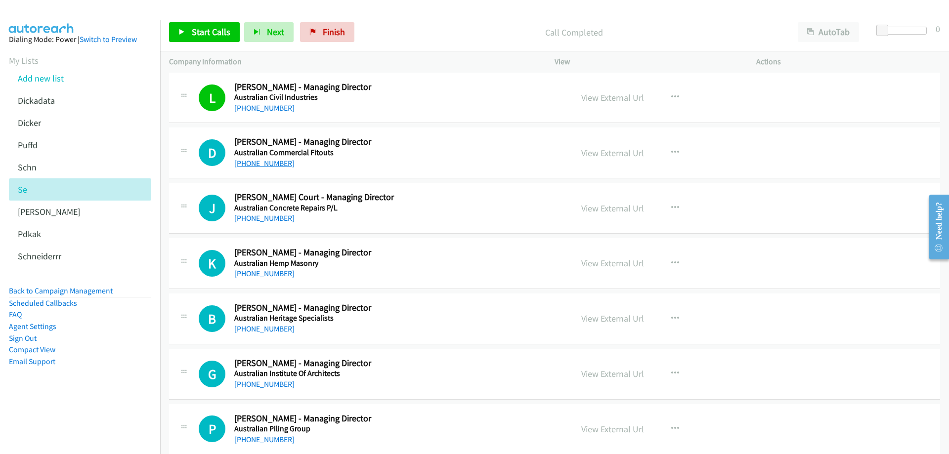
click at [269, 164] on link "+61 434 577 832" at bounding box center [264, 163] width 60 height 9
click at [601, 154] on link "View External Url" at bounding box center [613, 152] width 63 height 11
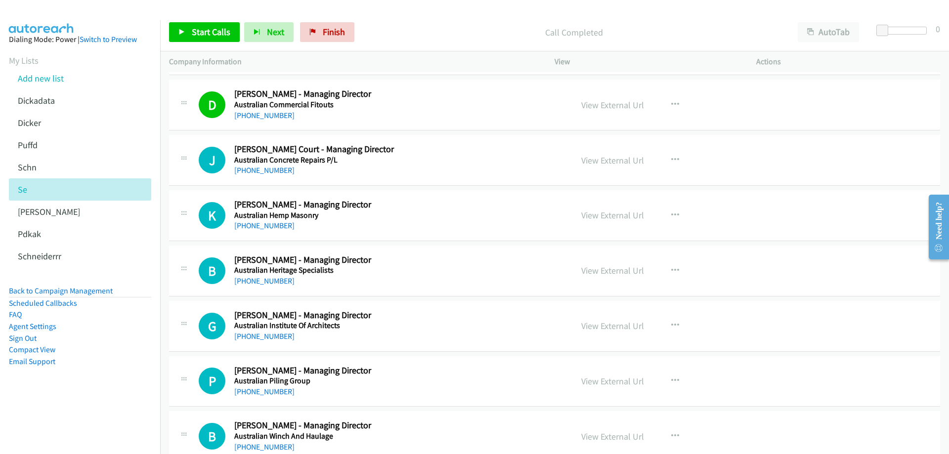
scroll to position [2423, 0]
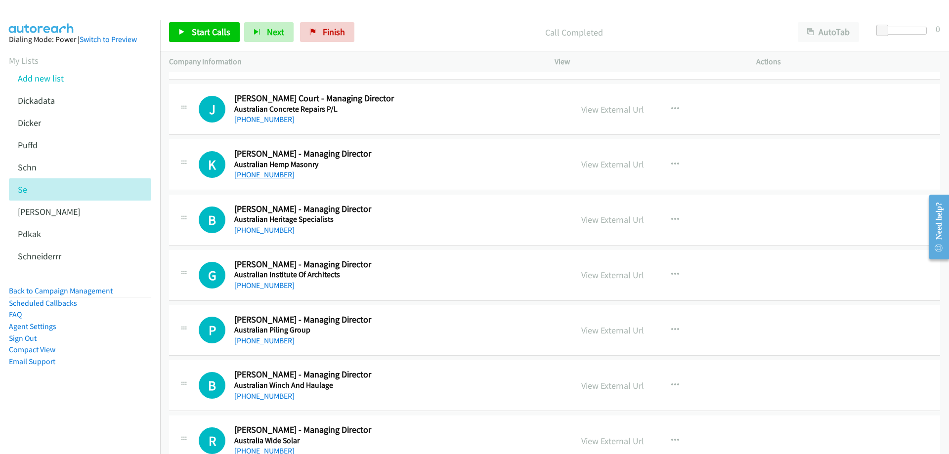
click at [257, 179] on link "+61 422 750 612" at bounding box center [264, 174] width 60 height 9
click at [603, 163] on link "View External Url" at bounding box center [613, 164] width 63 height 11
